Goal: Information Seeking & Learning: Learn about a topic

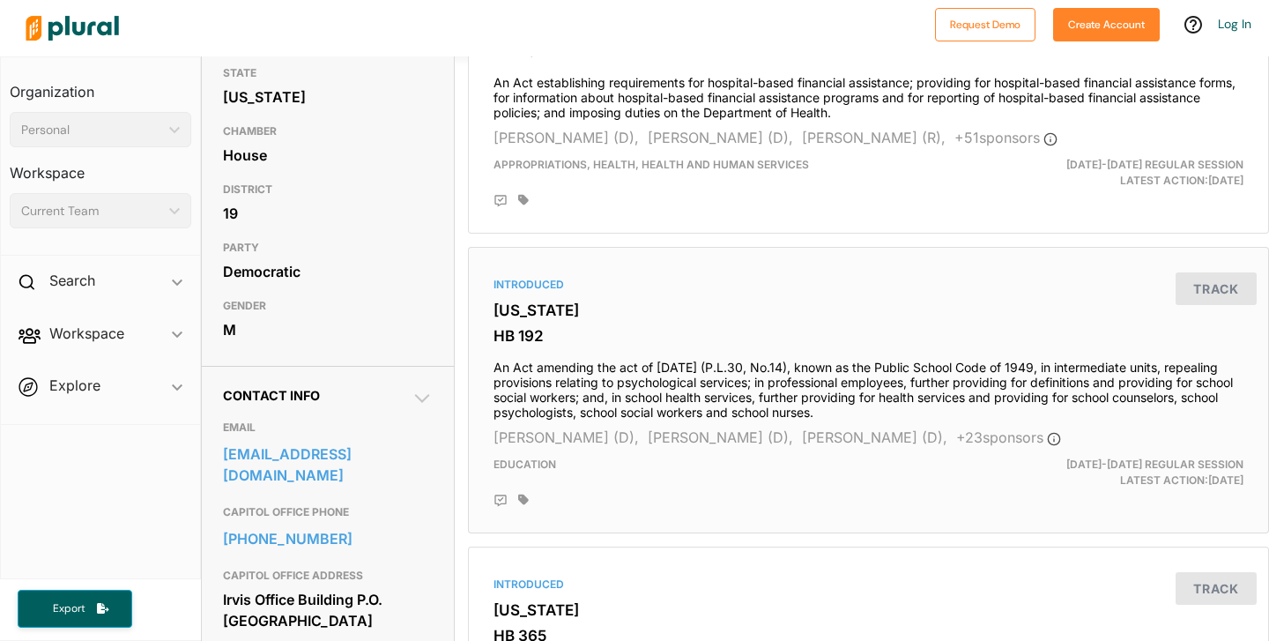
scroll to position [240, 0]
click at [0, 0] on div "Request Demo Create Account Log In Organization Personal ic_keyboard_arrow_down…" at bounding box center [634, 320] width 1269 height 641
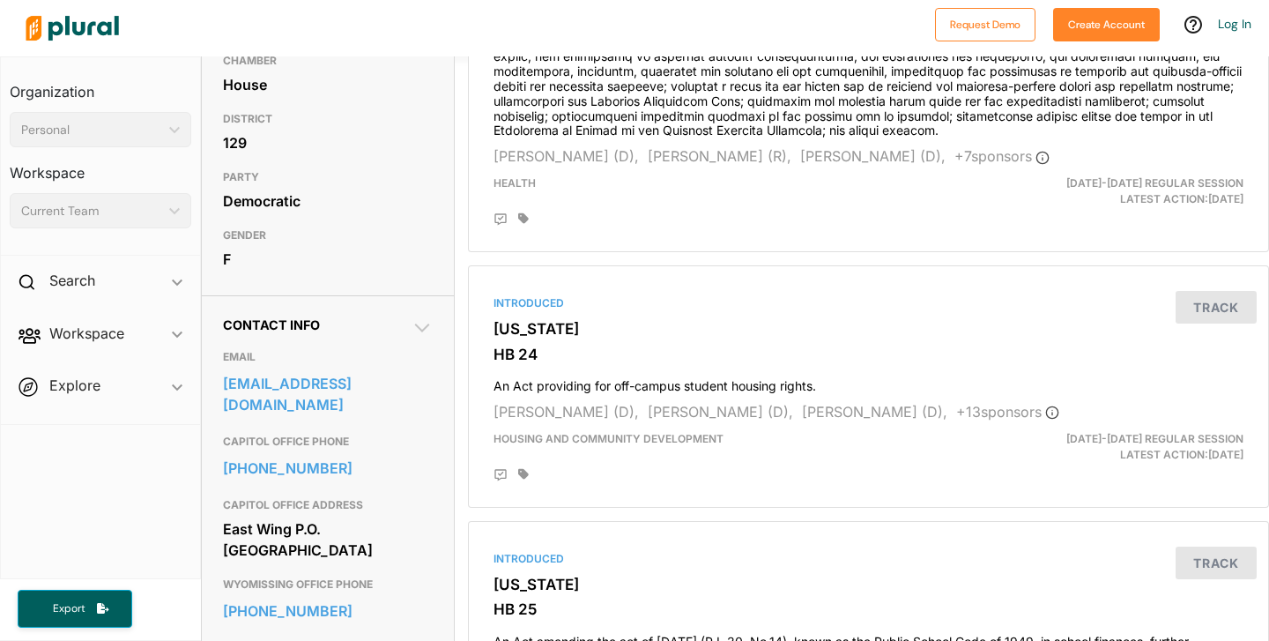
scroll to position [314, 0]
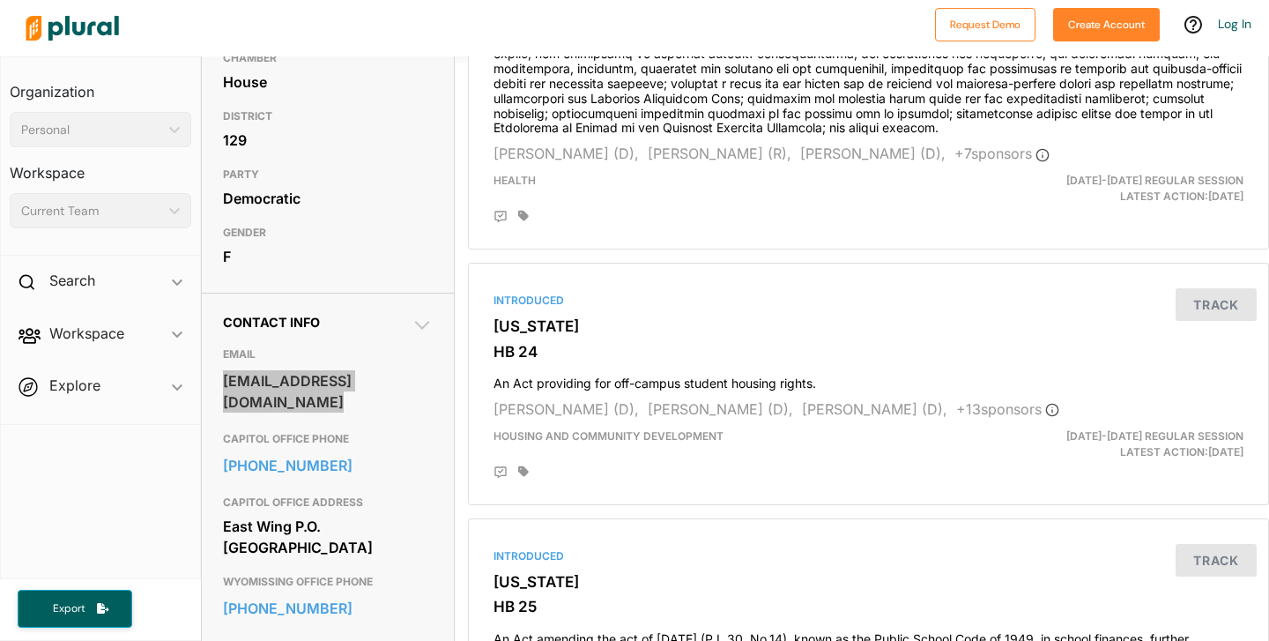
drag, startPoint x: 321, startPoint y: 444, endPoint x: 769, endPoint y: 1, distance: 630.8
click at [0, 0] on div "Request Demo Create Account Log In Organization Personal ic_keyboard_arrow_down…" at bounding box center [634, 320] width 1269 height 641
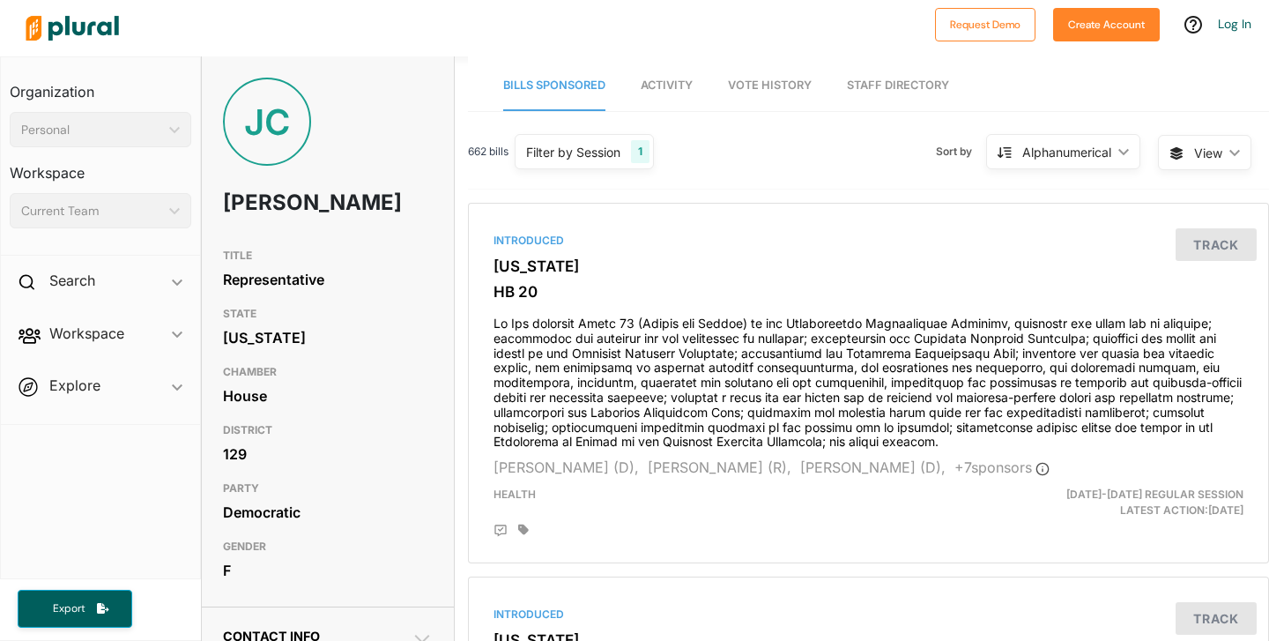
drag, startPoint x: 226, startPoint y: 204, endPoint x: 298, endPoint y: 258, distance: 90.1
click at [298, 229] on h1 "Johanny Cepeda-Freytiz" at bounding box center [286, 202] width 126 height 53
copy h1 "Johanny Cepeda-Freytiz"
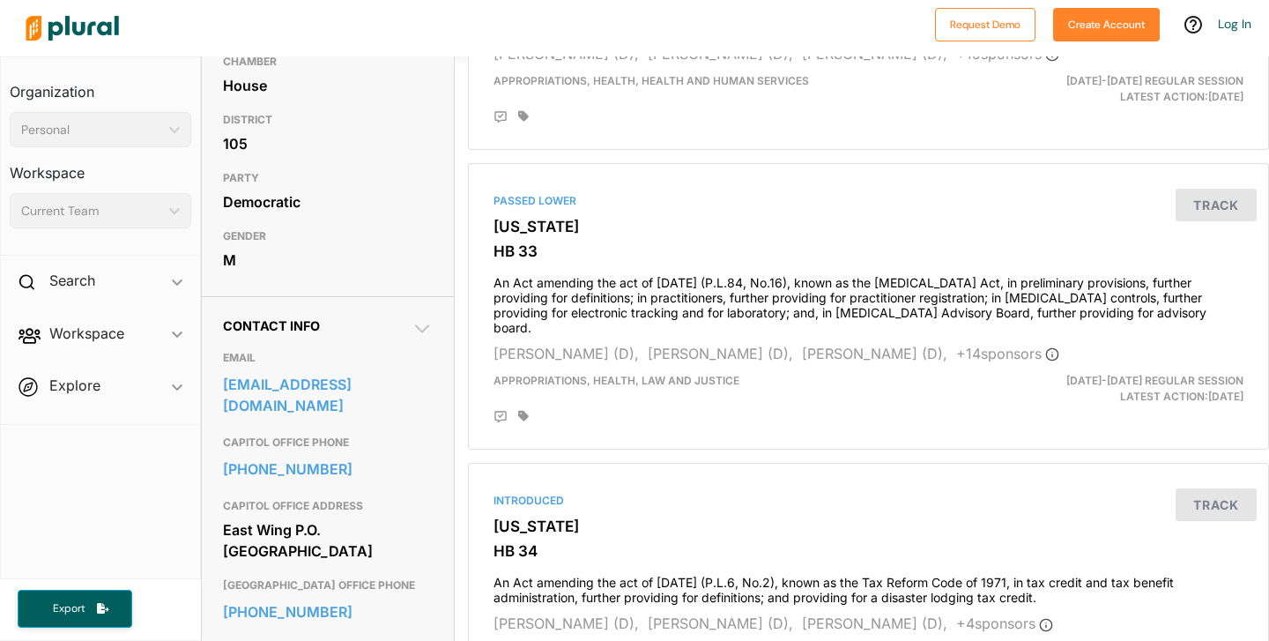
scroll to position [420, 0]
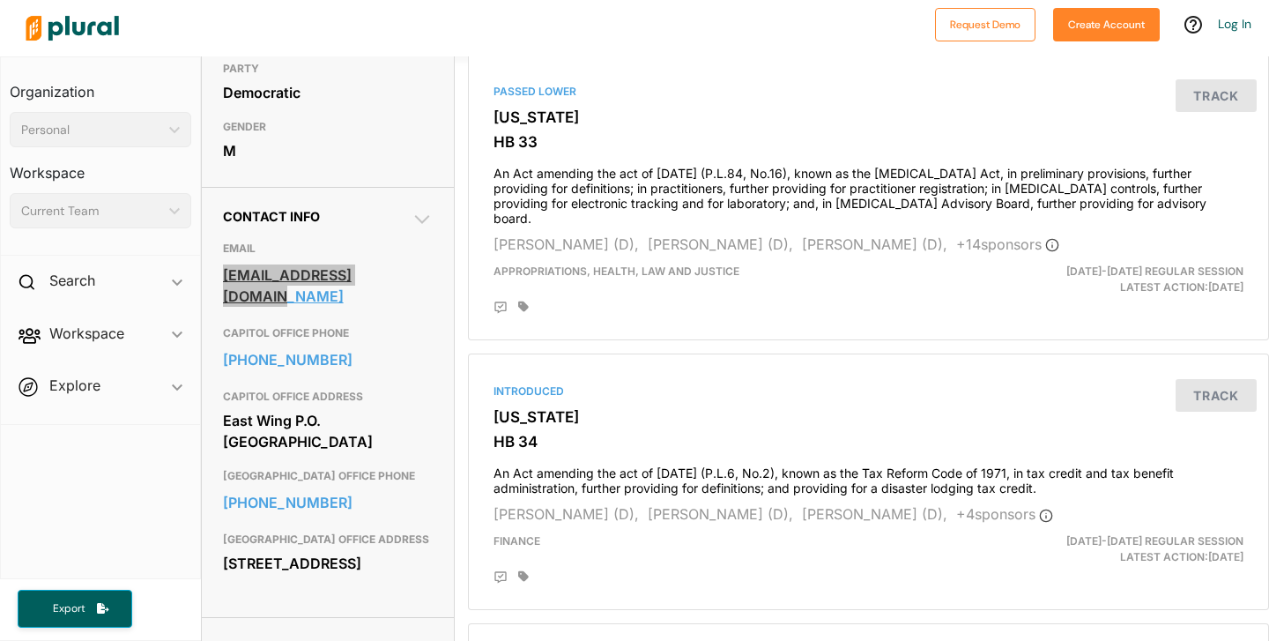
click at [0, 0] on div "Request Demo Create Account Log In Organization Personal ic_keyboard_arrow_down…" at bounding box center [634, 320] width 1269 height 641
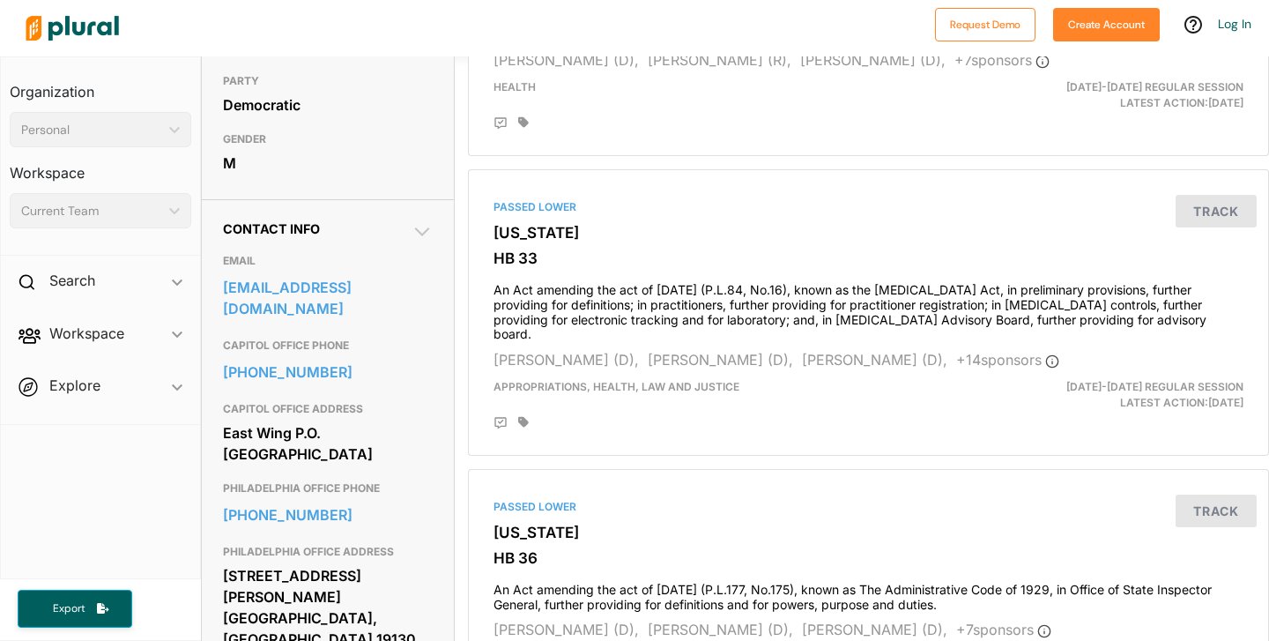
scroll to position [414, 0]
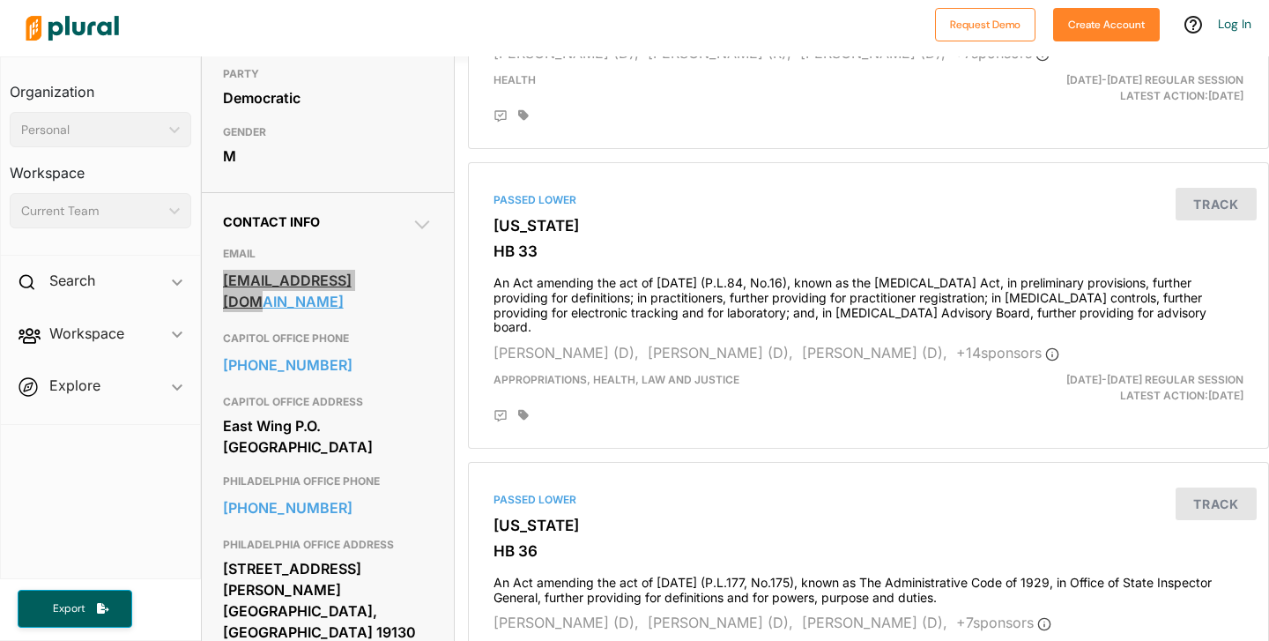
click at [0, 0] on div "Request Demo Create Account Log In Organization Personal ic_keyboard_arrow_down…" at bounding box center [634, 320] width 1269 height 641
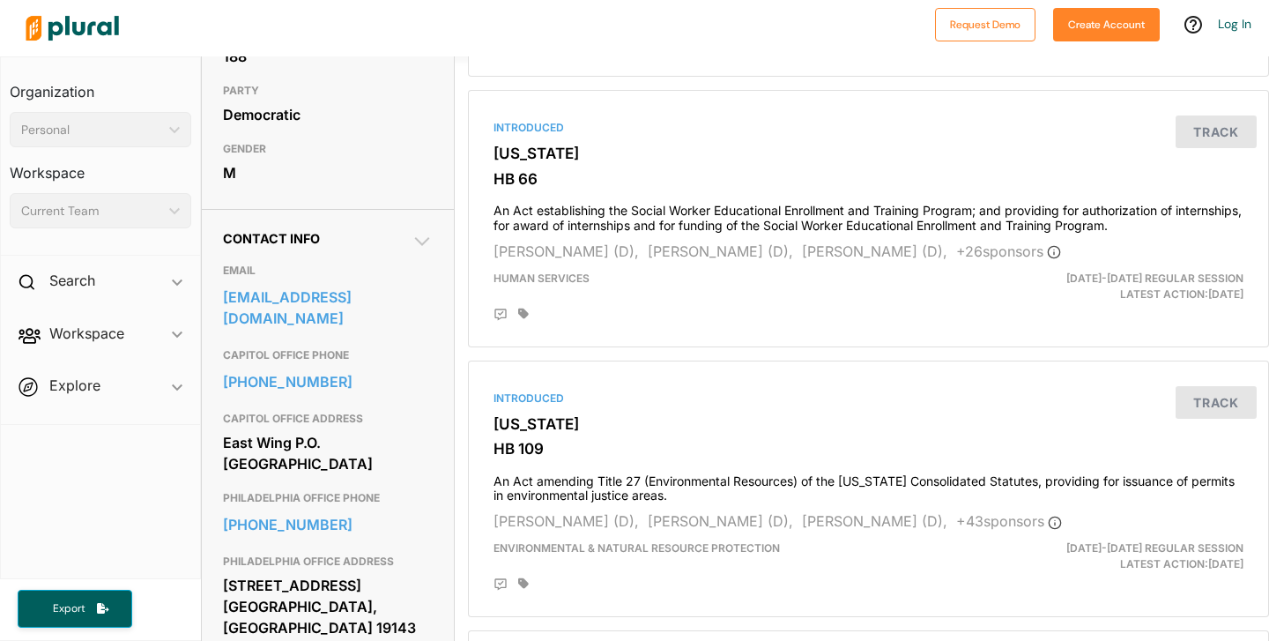
scroll to position [400, 0]
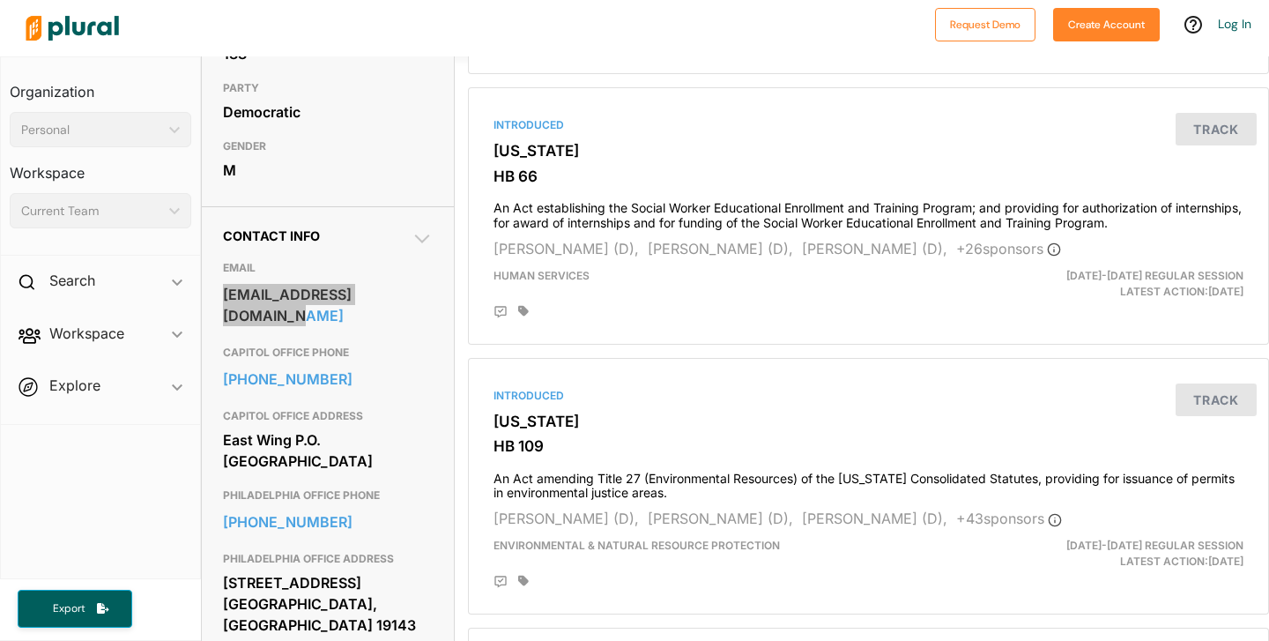
drag, startPoint x: 288, startPoint y: 325, endPoint x: 703, endPoint y: 1, distance: 526.2
click at [0, 0] on div "Request Demo Create Account Log In Organization Personal ic_keyboard_arrow_down…" at bounding box center [634, 320] width 1269 height 641
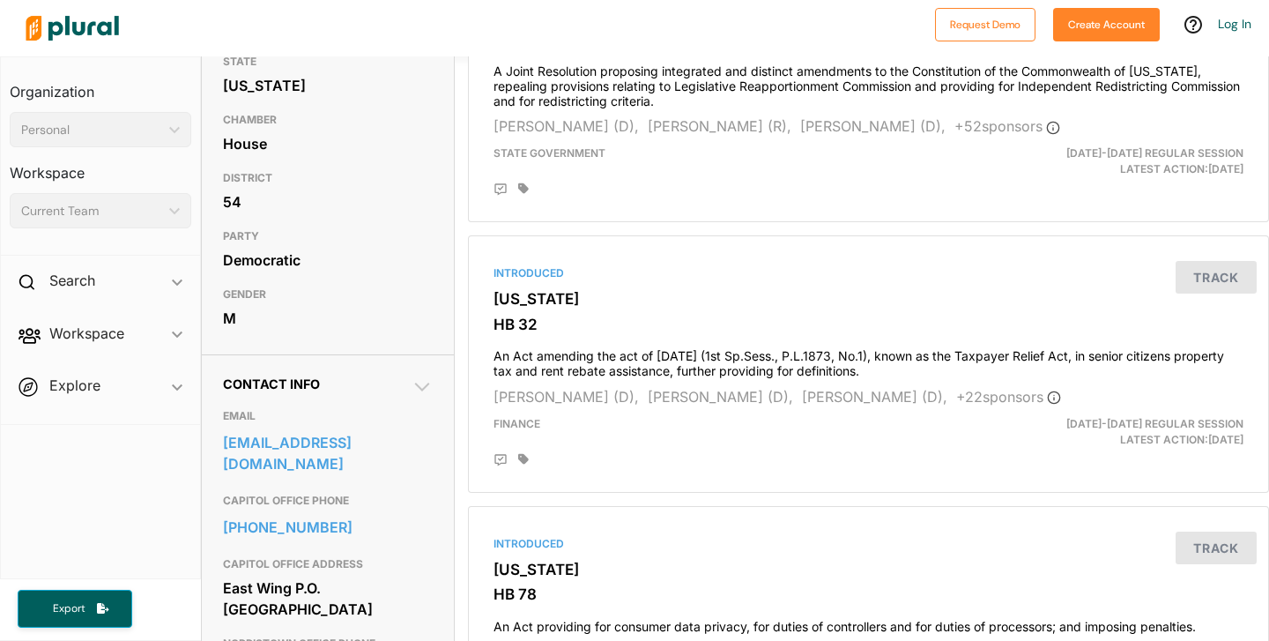
scroll to position [302, 0]
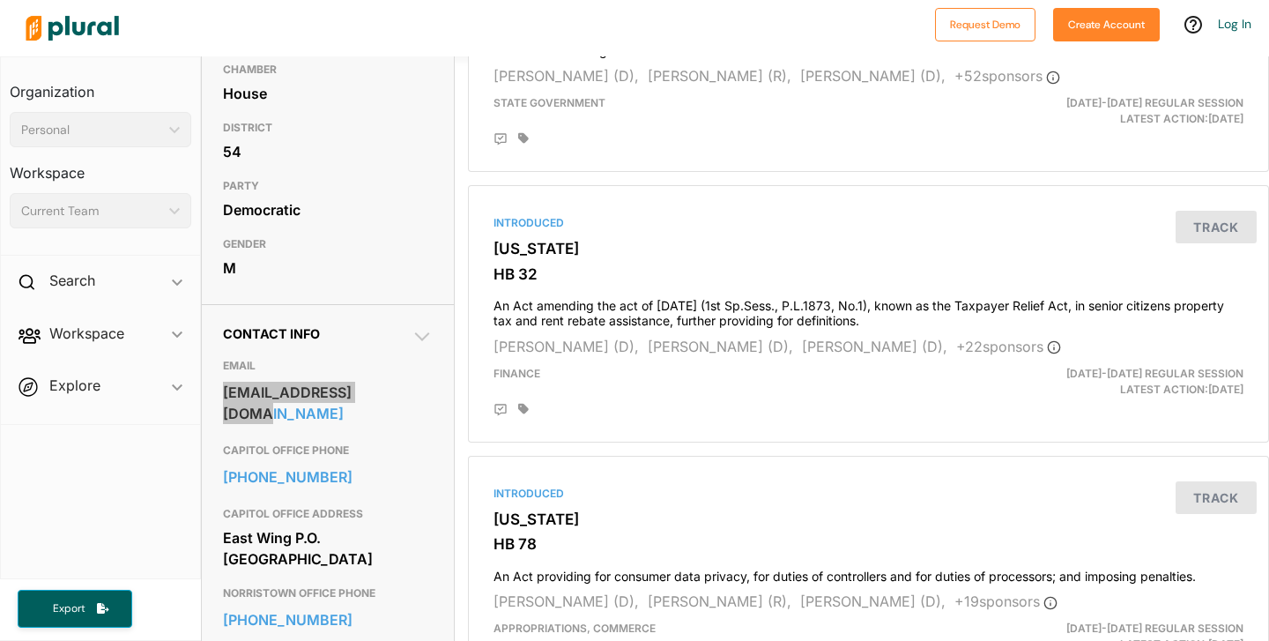
drag, startPoint x: 341, startPoint y: 388, endPoint x: 610, endPoint y: 20, distance: 455.4
click at [0, 0] on div "Request Demo Create Account Log In Organization Personal ic_keyboard_arrow_down…" at bounding box center [634, 320] width 1269 height 641
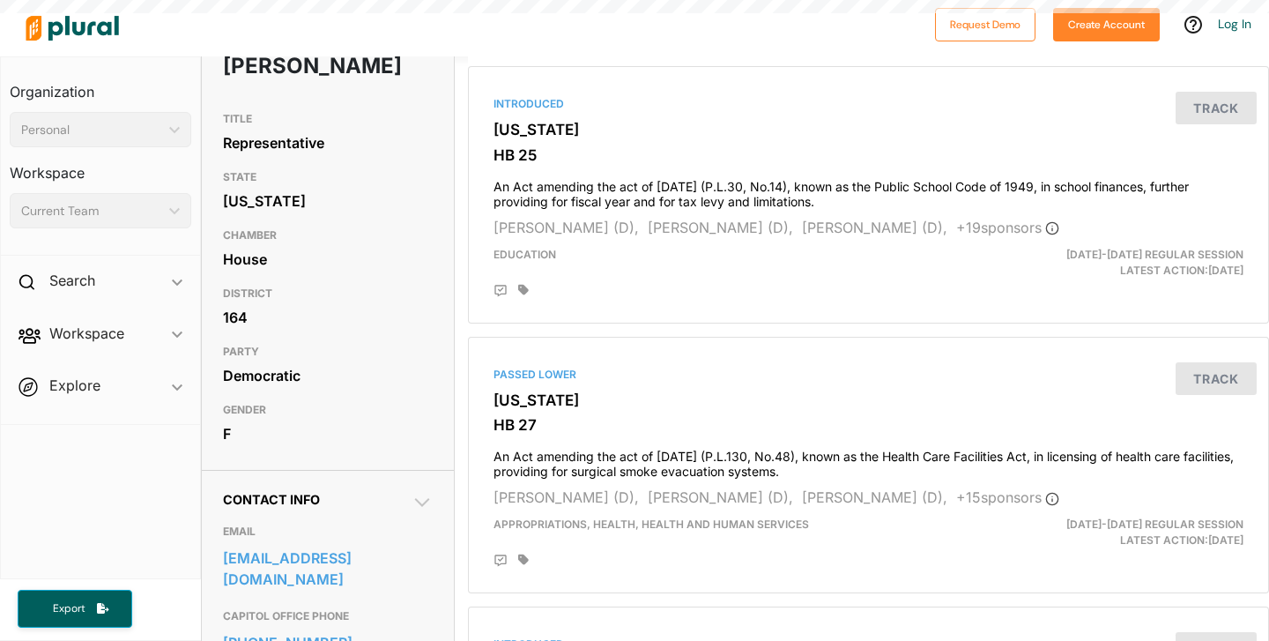
scroll to position [162, 0]
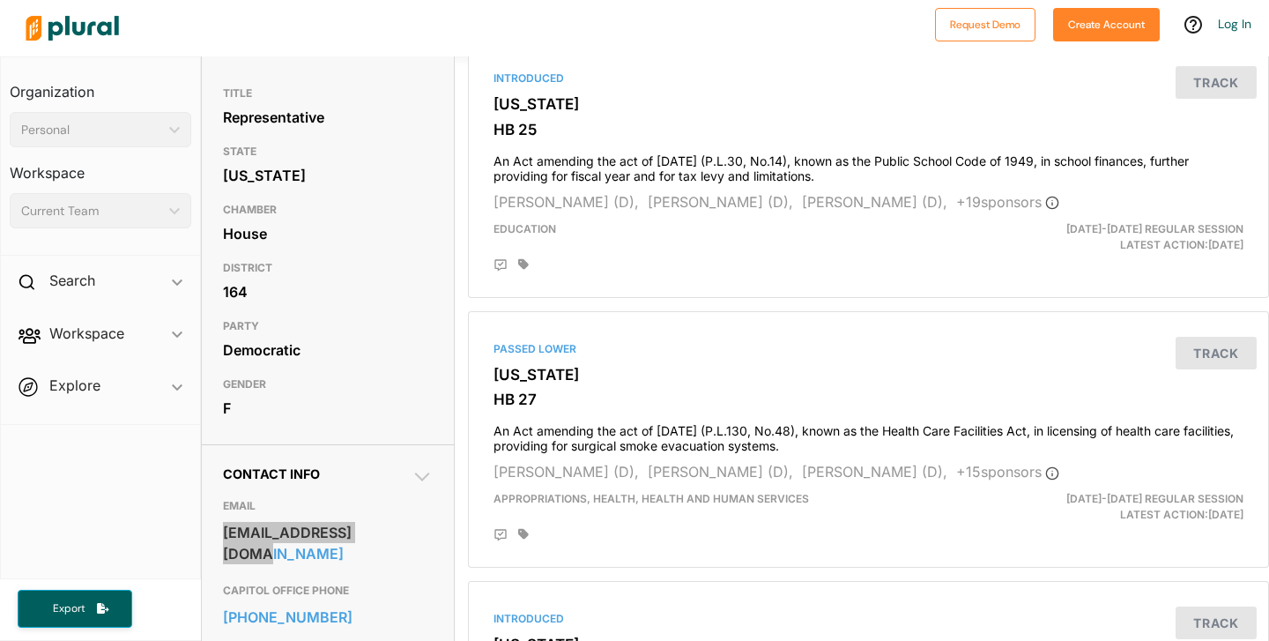
drag, startPoint x: 316, startPoint y: 533, endPoint x: 623, endPoint y: 17, distance: 600.7
click at [0, 0] on div "Request Demo Create Account Log In Organization Personal ic_keyboard_arrow_down…" at bounding box center [634, 320] width 1269 height 641
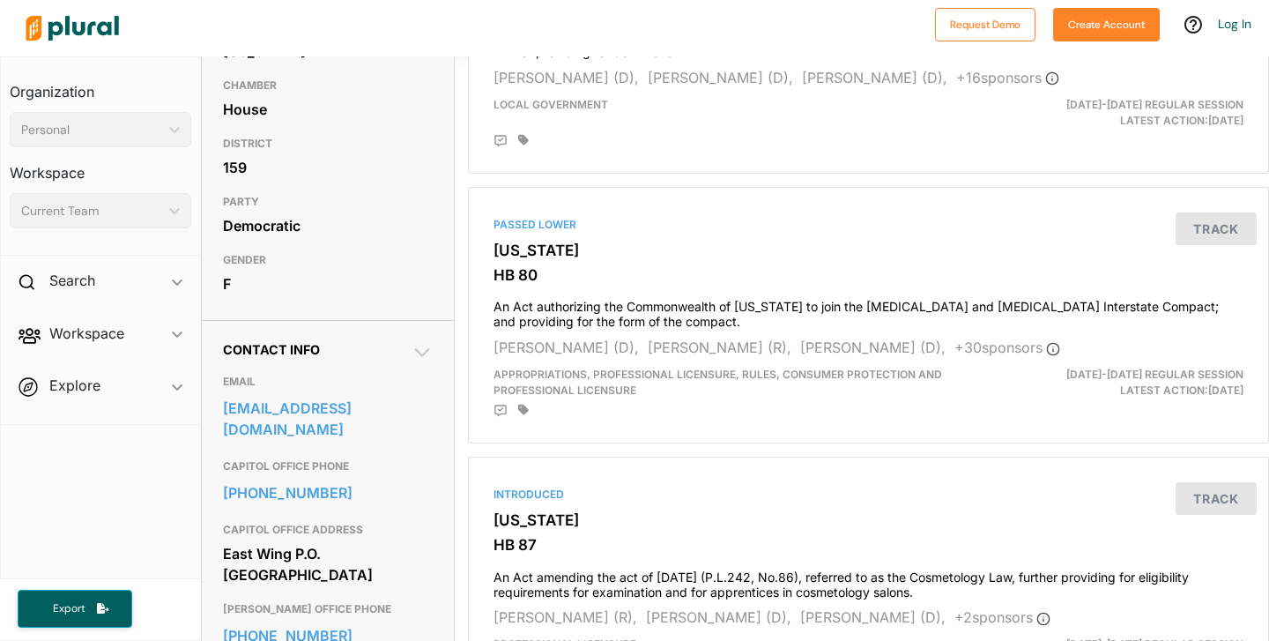
scroll to position [296, 0]
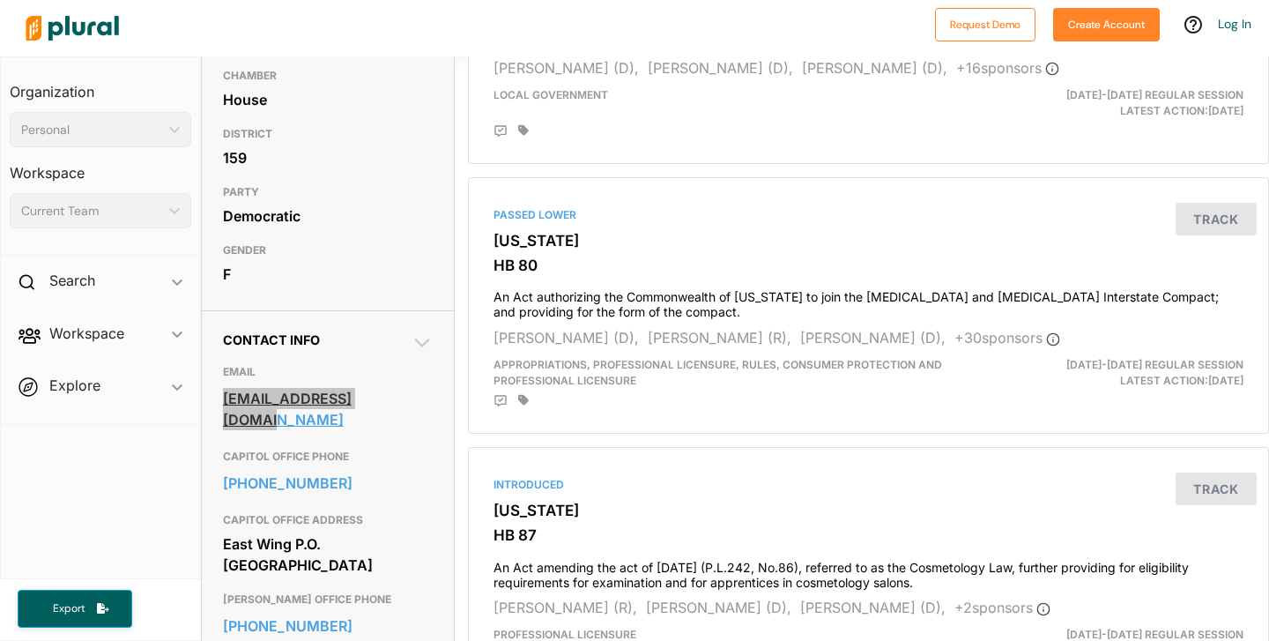
click at [0, 0] on div "Request Demo Create Account Log In Organization Personal ic_keyboard_arrow_down…" at bounding box center [634, 320] width 1269 height 641
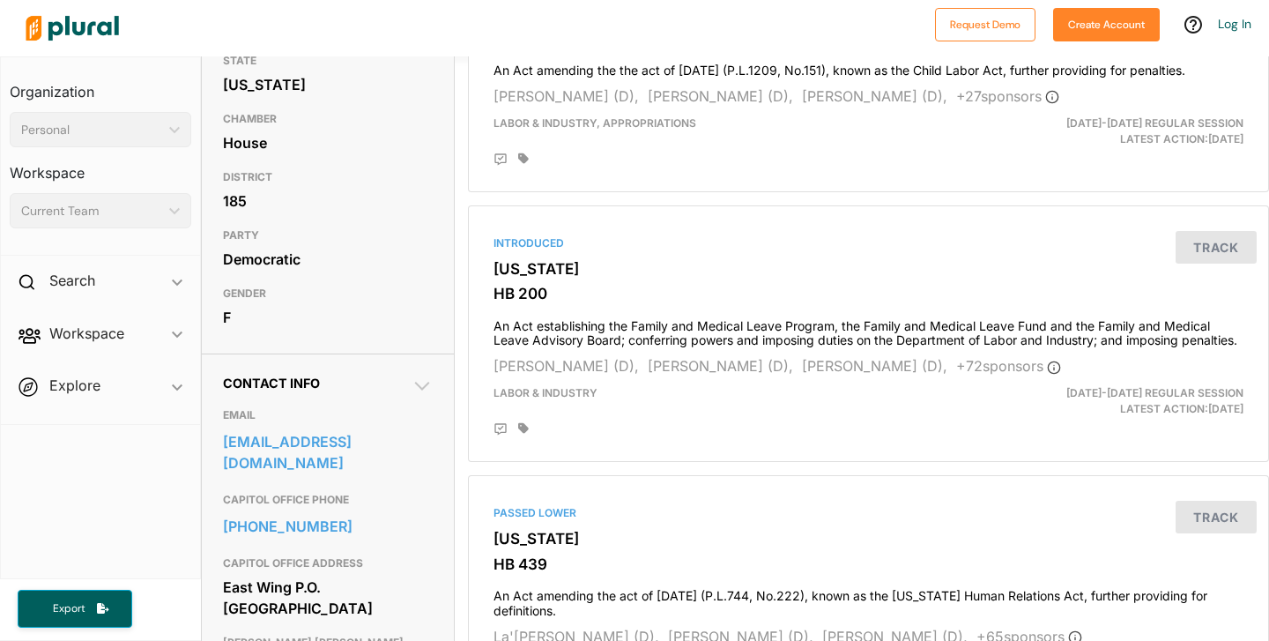
scroll to position [255, 0]
drag, startPoint x: 331, startPoint y: 472, endPoint x: 412, endPoint y: 1, distance: 478.3
click at [0, 0] on div "Request Demo Create Account Log In Organization Personal ic_keyboard_arrow_down…" at bounding box center [634, 320] width 1269 height 641
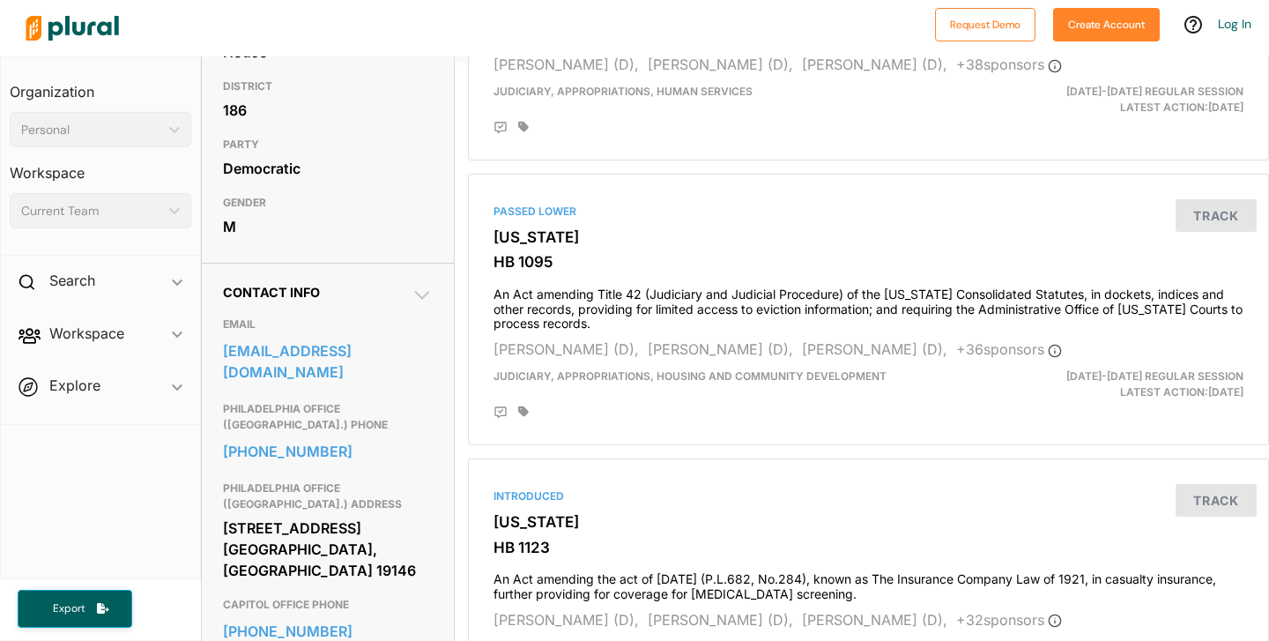
scroll to position [357, 0]
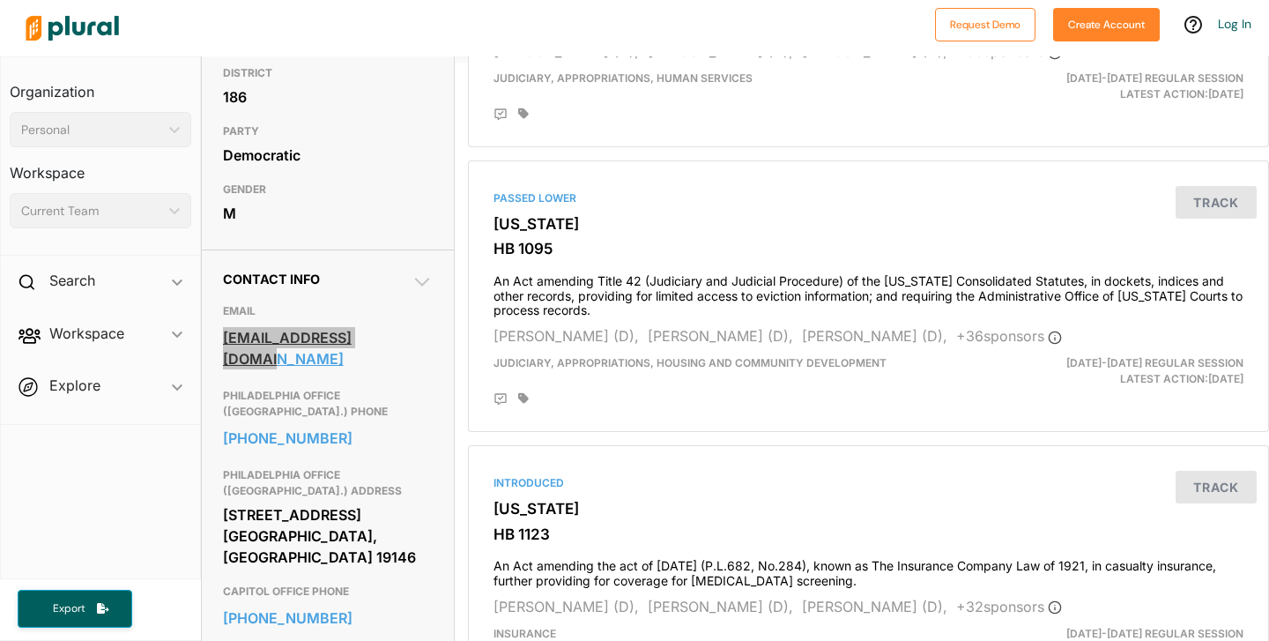
click at [0, 0] on div "Request Demo Create Account Log In Organization Personal ic_keyboard_arrow_down…" at bounding box center [634, 320] width 1269 height 641
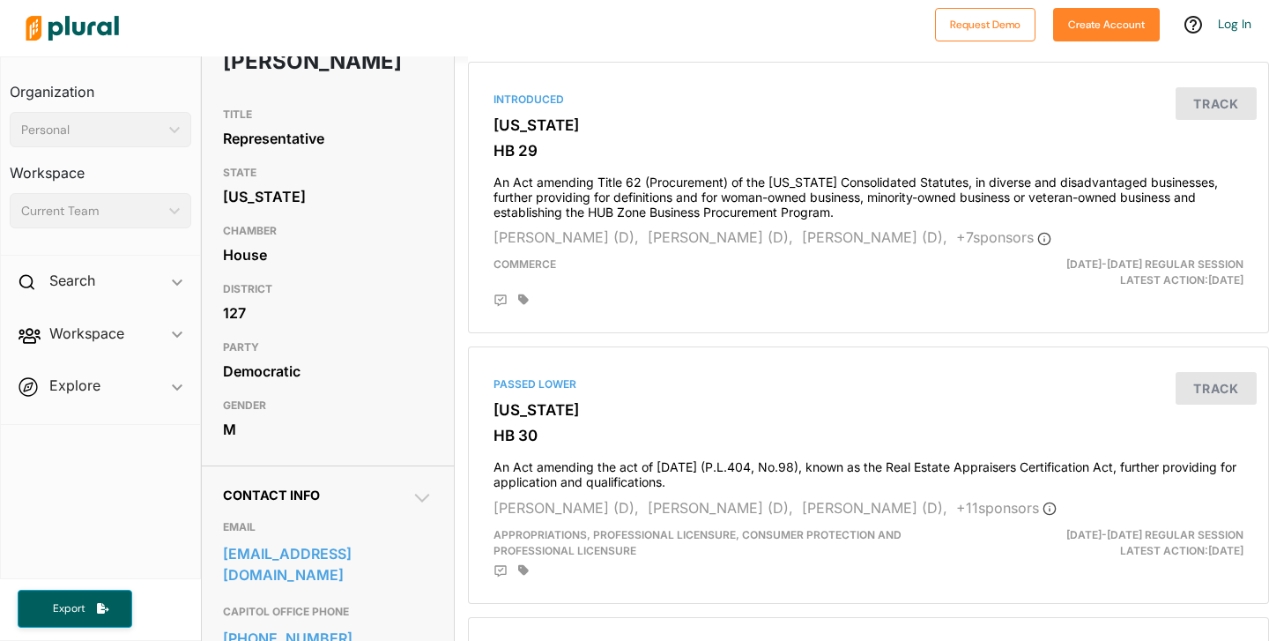
scroll to position [146, 0]
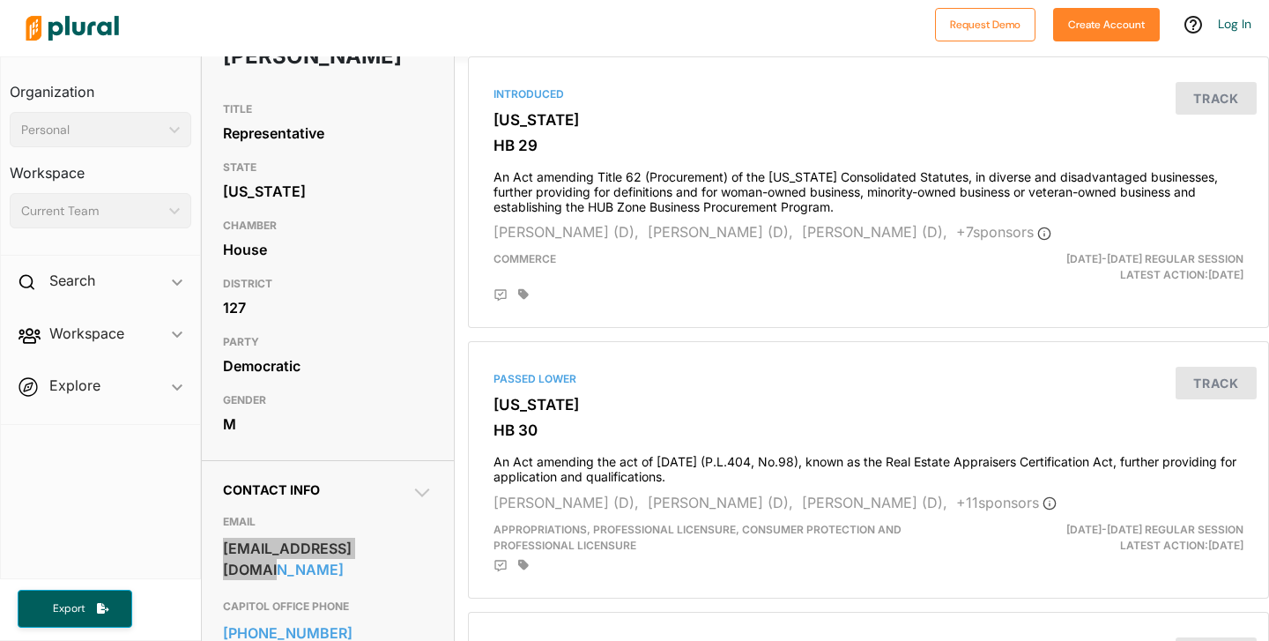
drag, startPoint x: 328, startPoint y: 573, endPoint x: 616, endPoint y: 20, distance: 623.3
click at [0, 0] on div "Request Demo Create Account Log In Organization Personal ic_keyboard_arrow_down…" at bounding box center [634, 320] width 1269 height 641
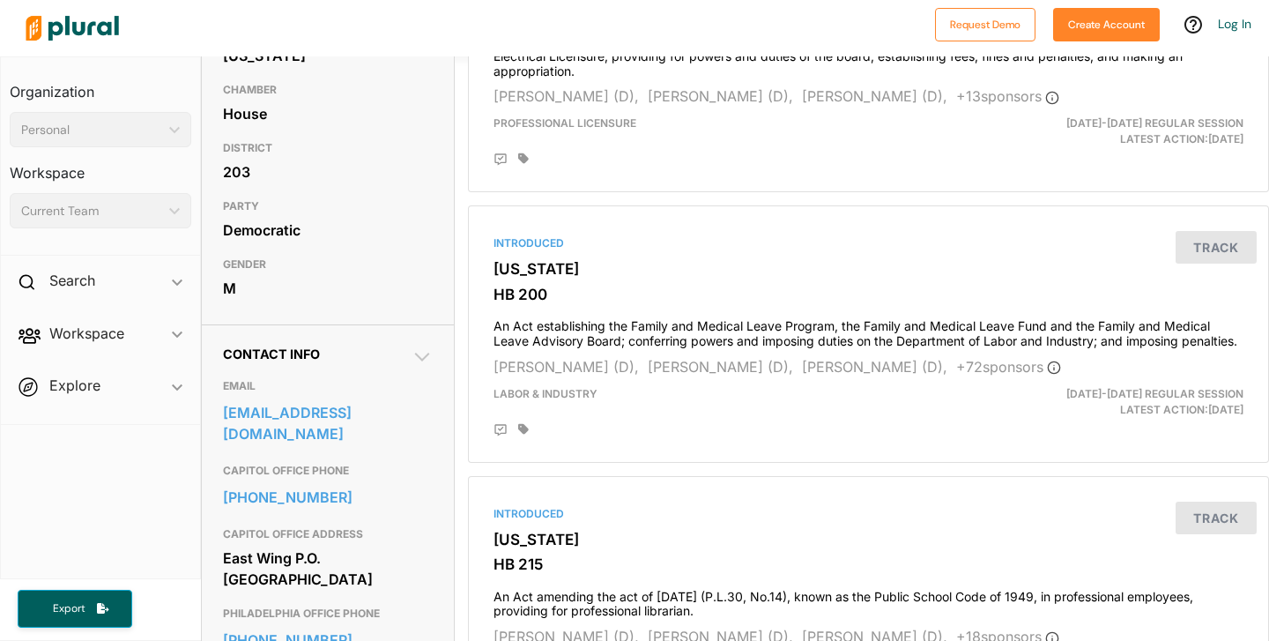
scroll to position [295, 0]
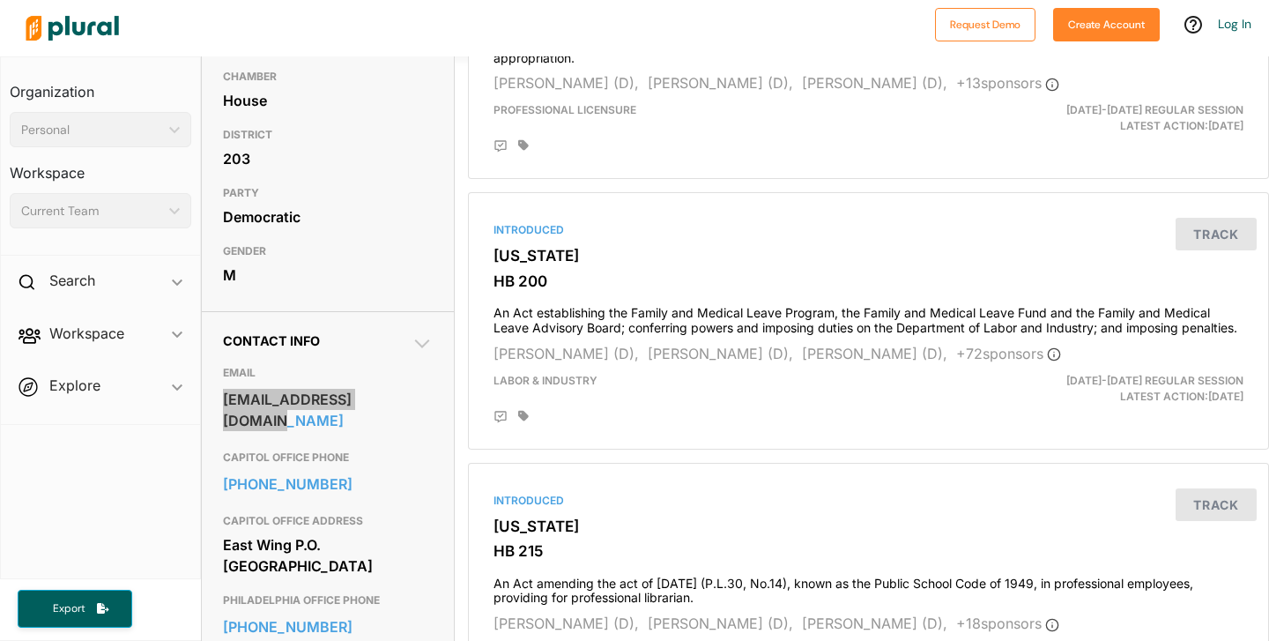
click at [0, 0] on div "Request Demo Create Account Log In Organization Personal ic_keyboard_arrow_down…" at bounding box center [634, 320] width 1269 height 641
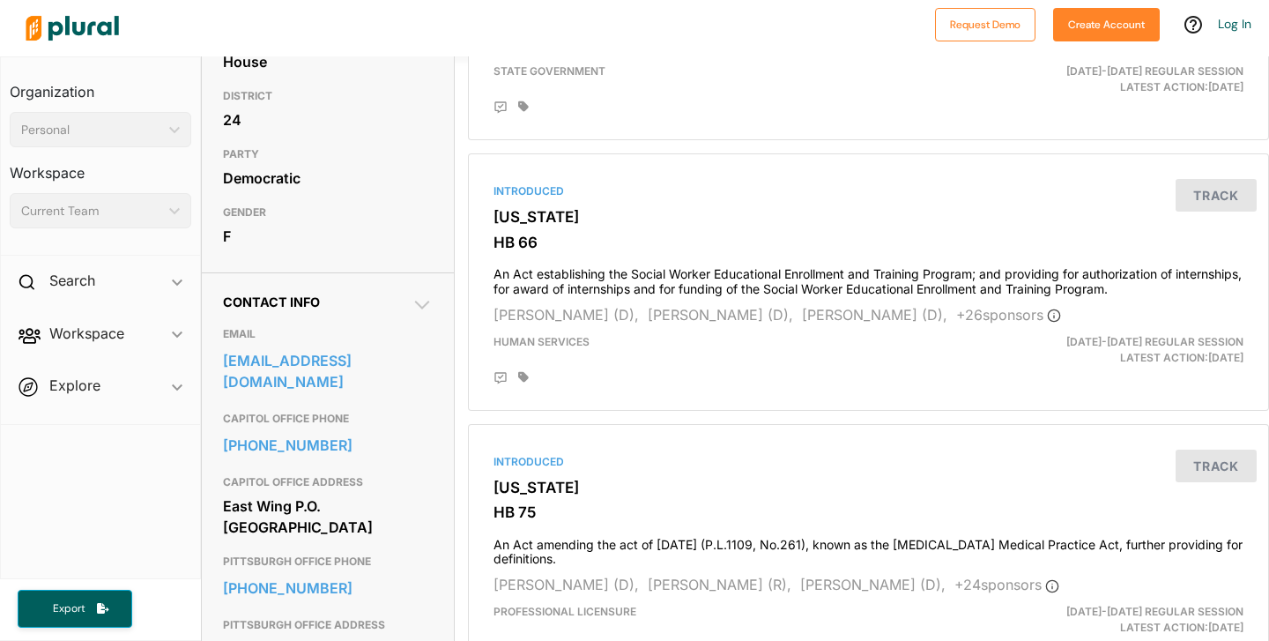
scroll to position [338, 0]
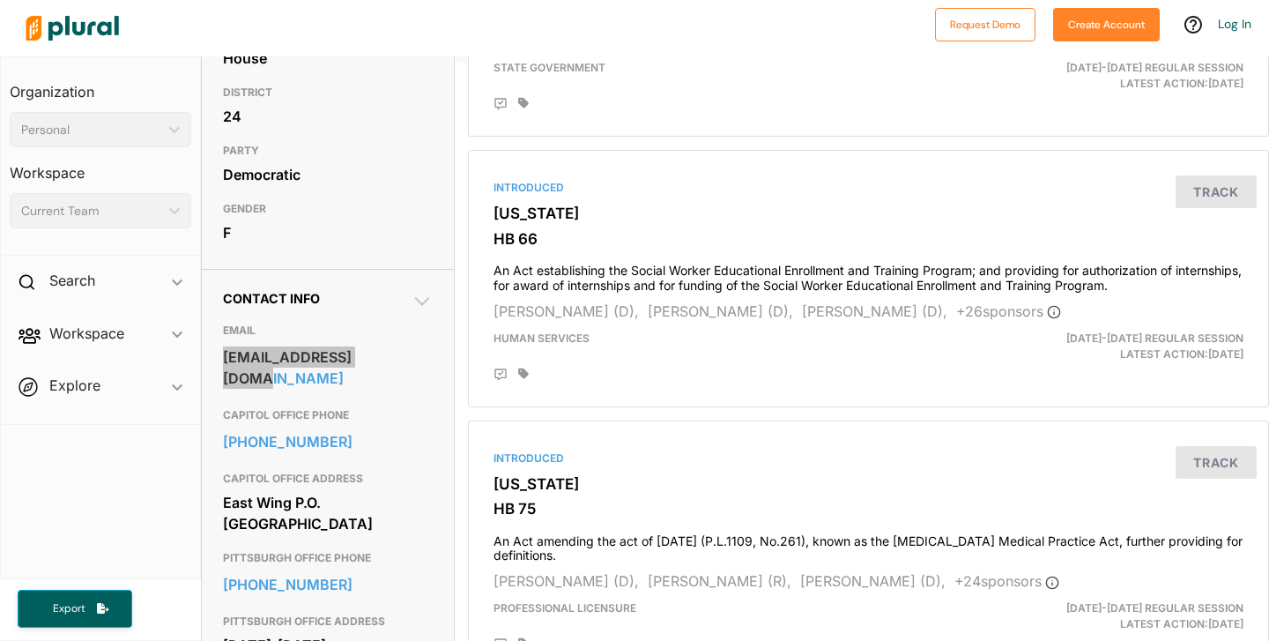
drag, startPoint x: 319, startPoint y: 390, endPoint x: 507, endPoint y: 2, distance: 431.7
click at [0, 0] on div "Request Demo Create Account Log In Organization Personal ic_keyboard_arrow_down…" at bounding box center [634, 320] width 1269 height 641
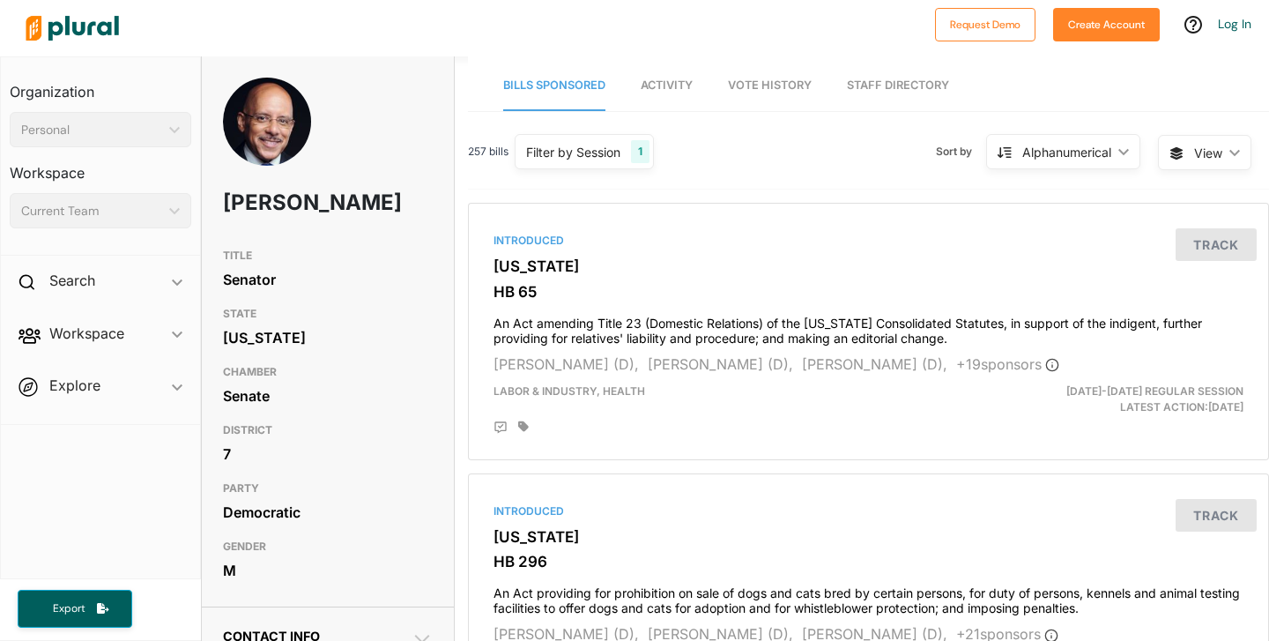
click at [0, 0] on div "Request Demo Create Account Log In Organization Personal ic_keyboard_arrow_down…" at bounding box center [634, 320] width 1269 height 641
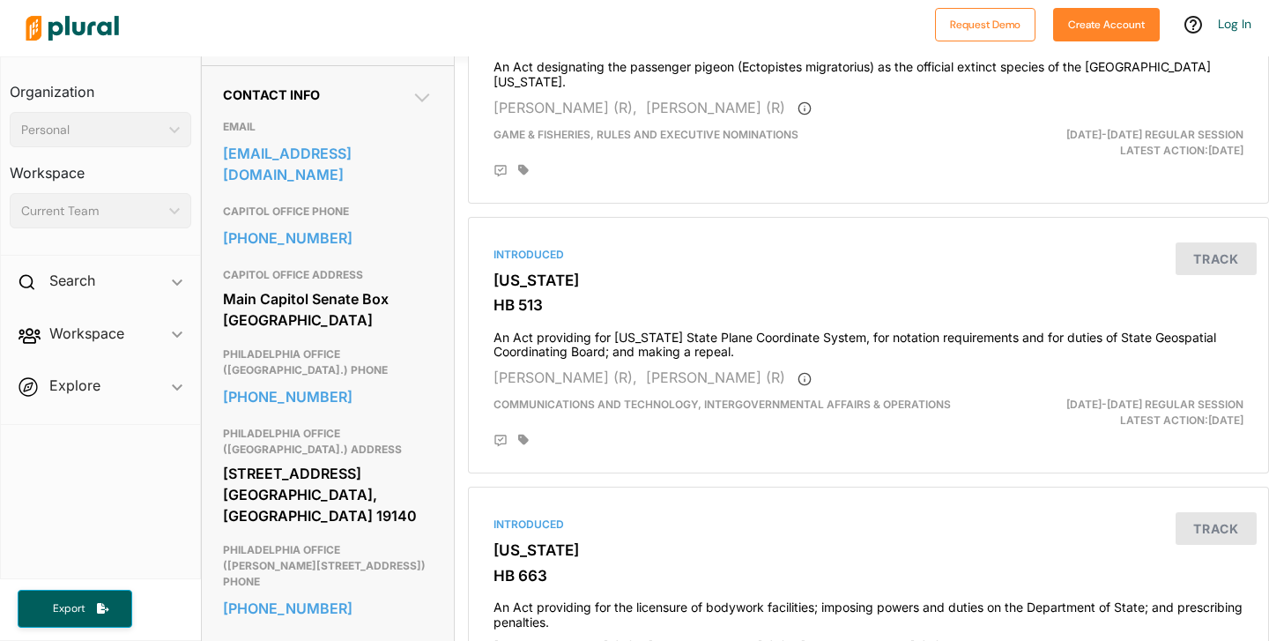
scroll to position [560, 0]
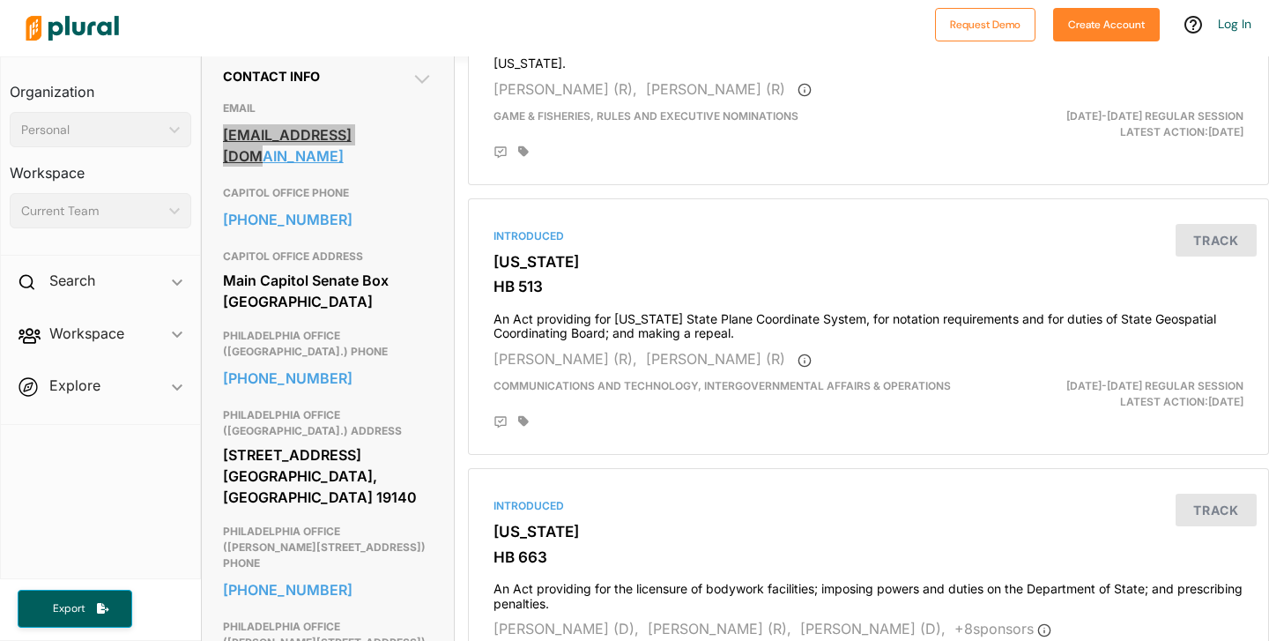
drag, startPoint x: 290, startPoint y: 168, endPoint x: 427, endPoint y: 167, distance: 136.6
click at [0, 0] on div "Request Demo Create Account Log In Organization Personal ic_keyboard_arrow_down…" at bounding box center [634, 320] width 1269 height 641
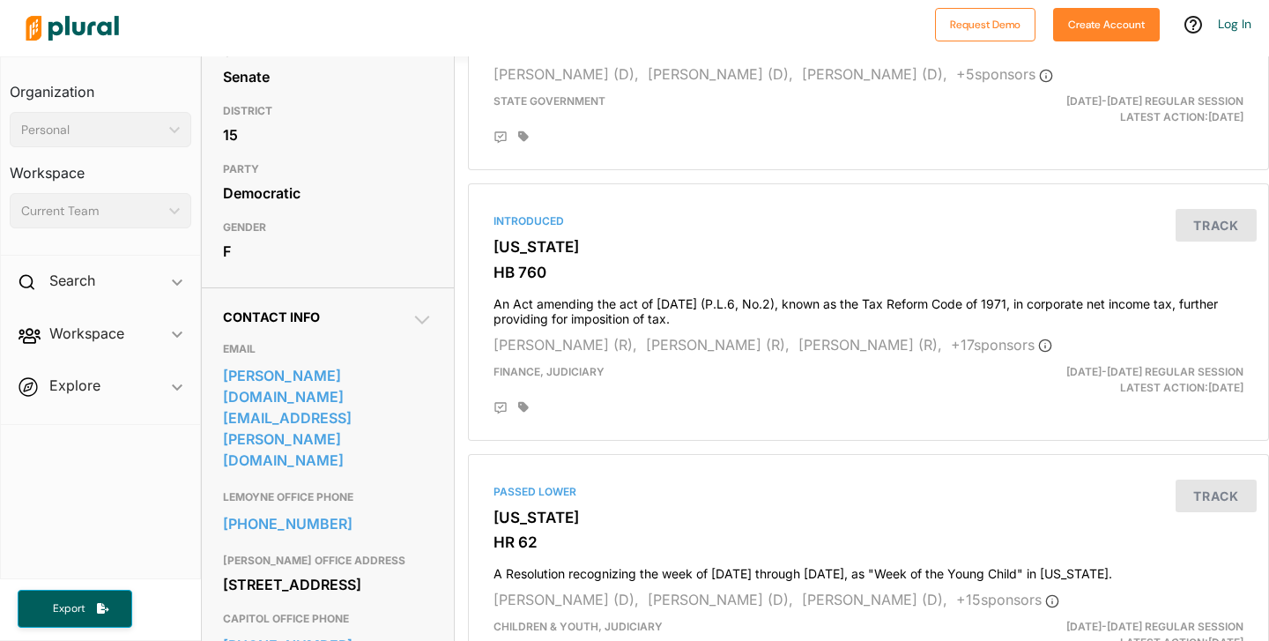
scroll to position [526, 0]
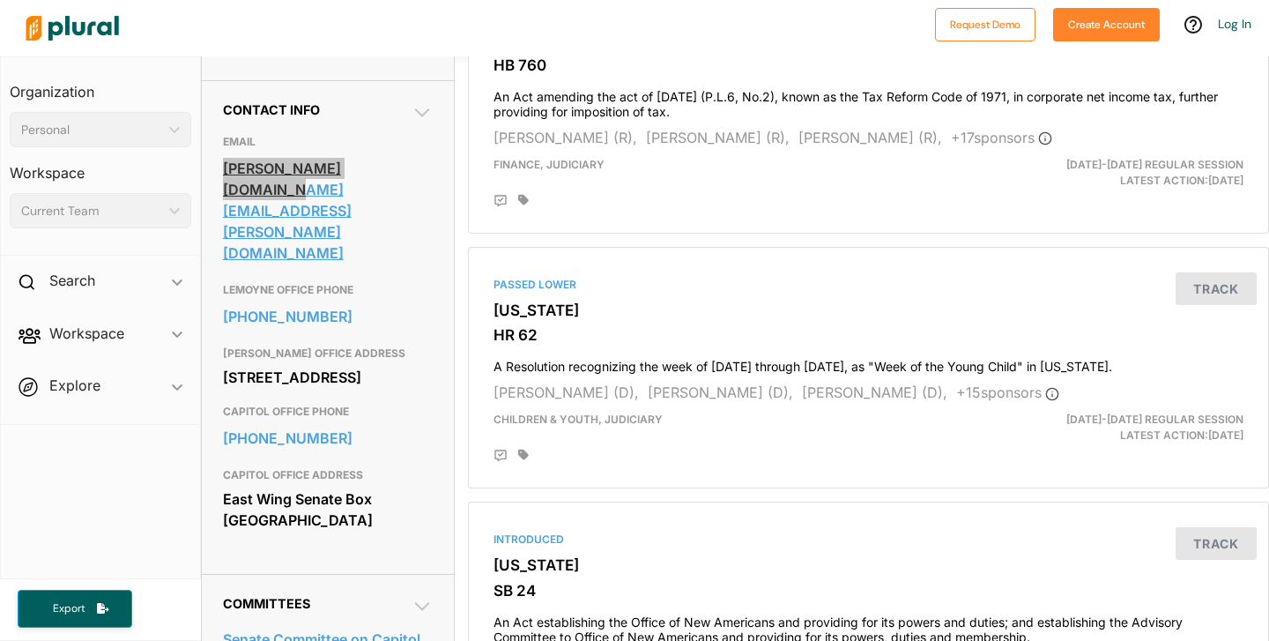
click at [0, 0] on div "Request Demo Create Account Log In Organization Personal ic_keyboard_arrow_down…" at bounding box center [634, 320] width 1269 height 641
